Goal: Task Accomplishment & Management: Manage account settings

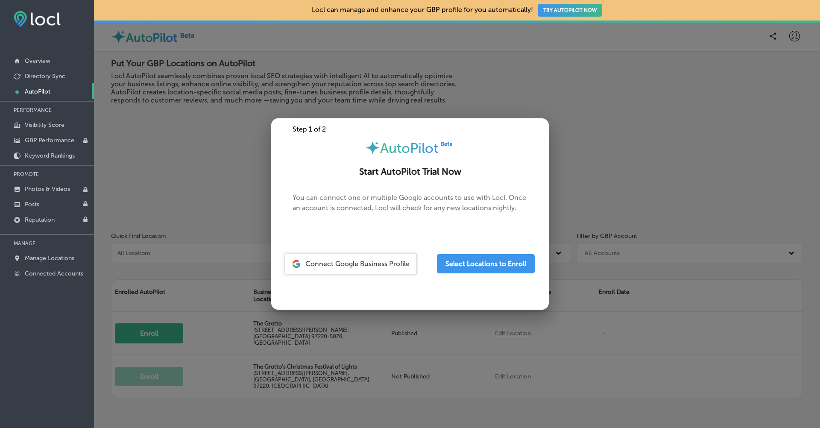
click at [816, 53] on div at bounding box center [410, 214] width 820 height 428
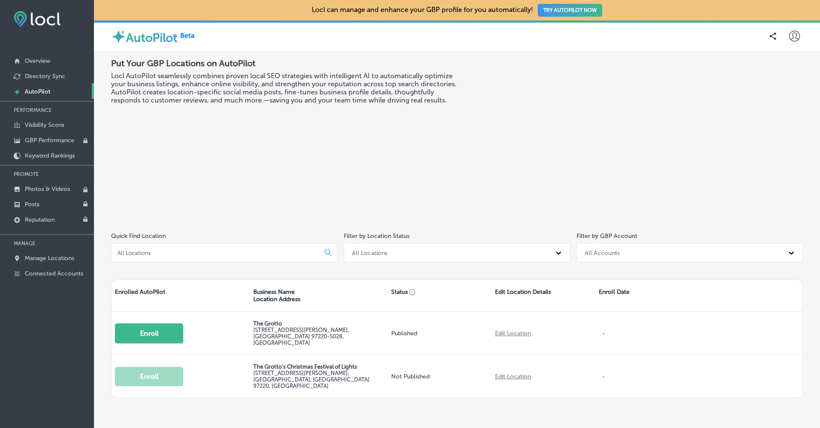
click at [798, 31] on icon at bounding box center [794, 36] width 11 height 11
click at [782, 64] on p "My Account" at bounding box center [782, 66] width 38 height 10
select select "US"
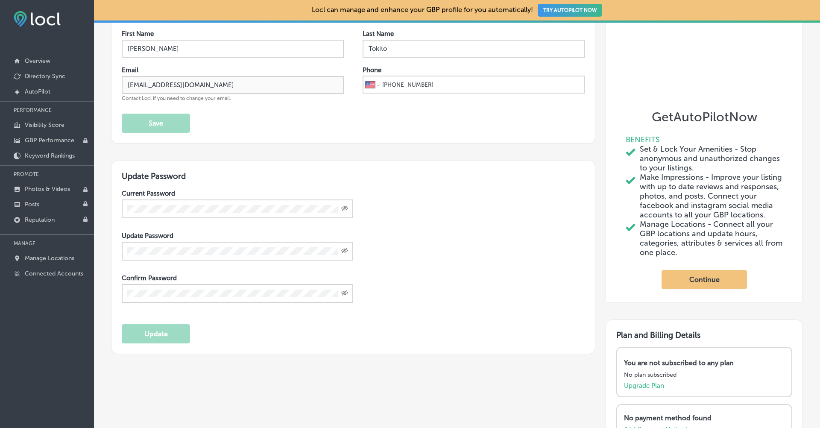
scroll to position [181, 0]
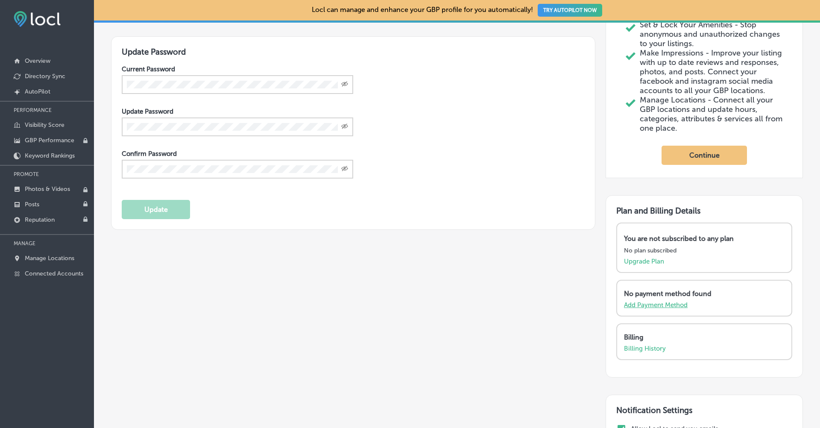
click at [664, 309] on p "Add Payment Method" at bounding box center [656, 305] width 64 height 8
